Goal: Find specific page/section: Find specific page/section

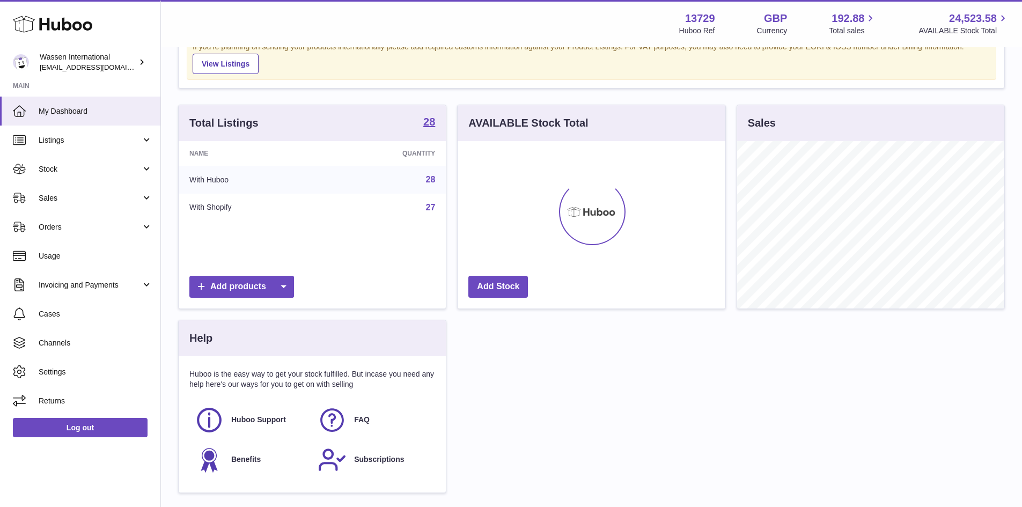
scroll to position [167, 268]
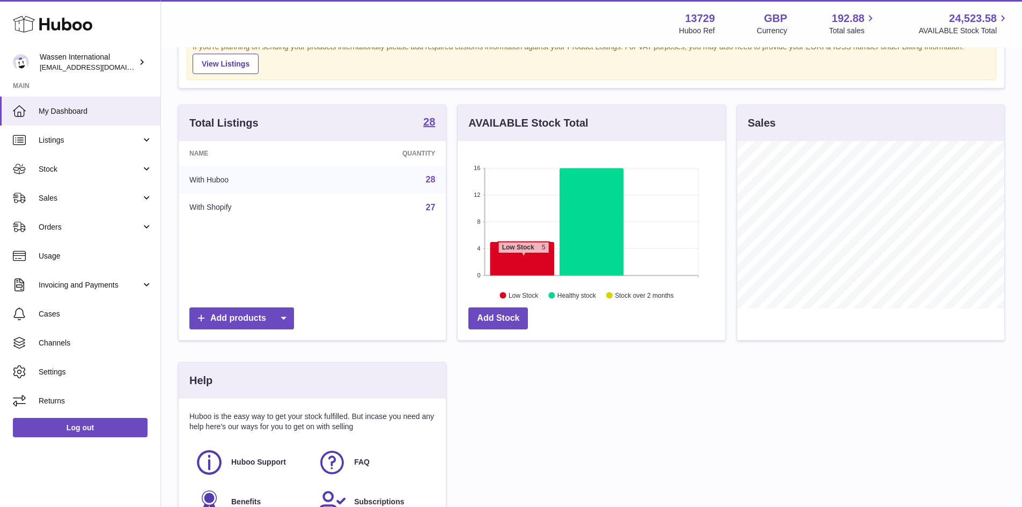
click at [523, 258] on icon at bounding box center [522, 259] width 64 height 34
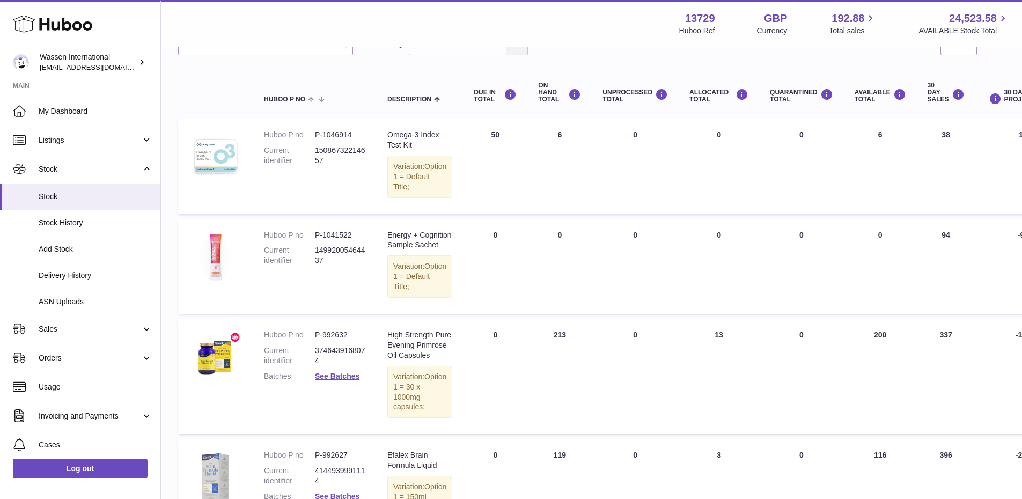
scroll to position [92, 0]
